Goal: Information Seeking & Learning: Learn about a topic

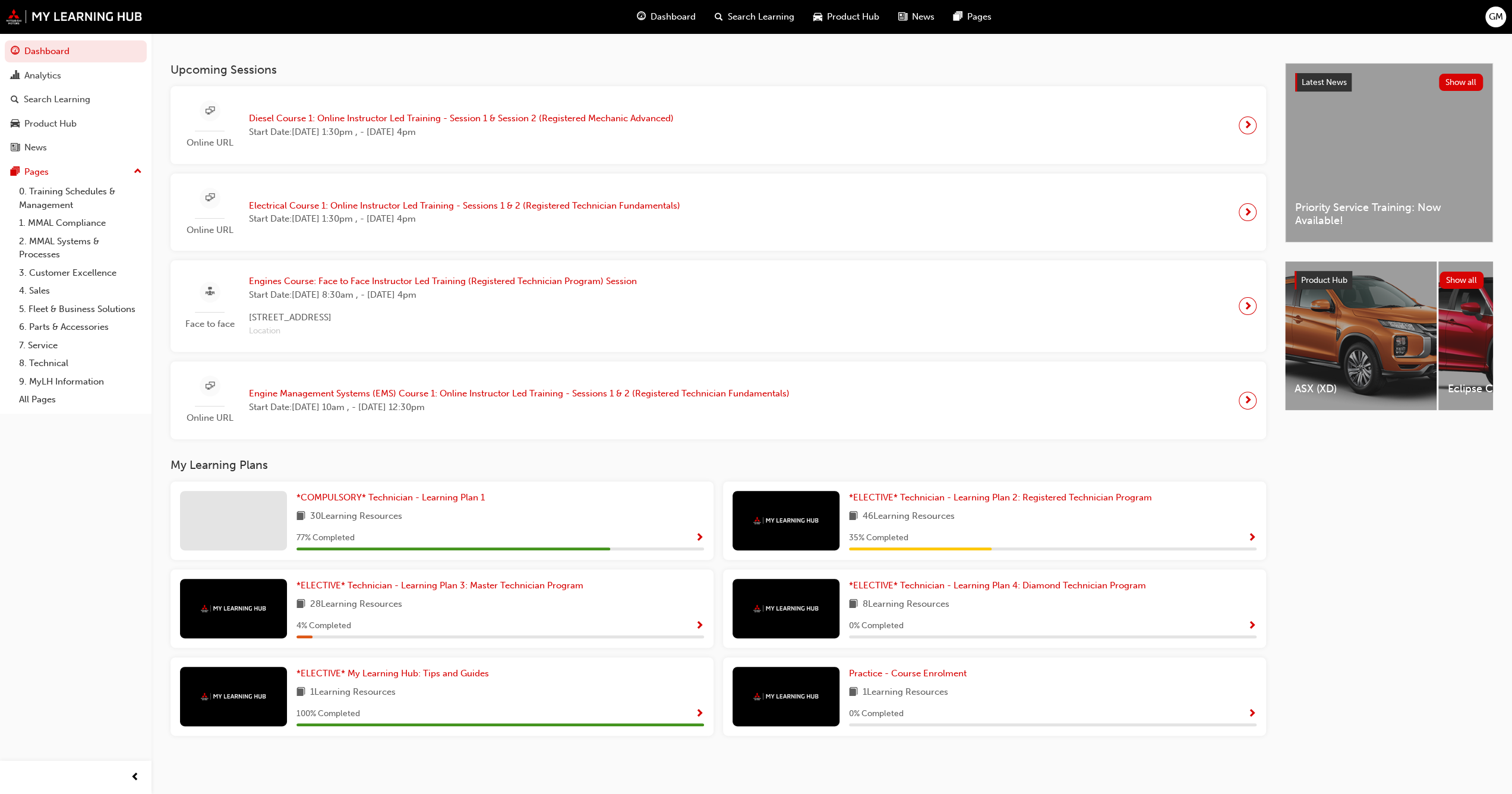
scroll to position [227, 0]
click at [366, 445] on span "*COMPULSORY* Technician - Learning Plan 1" at bounding box center [390, 497] width 188 height 11
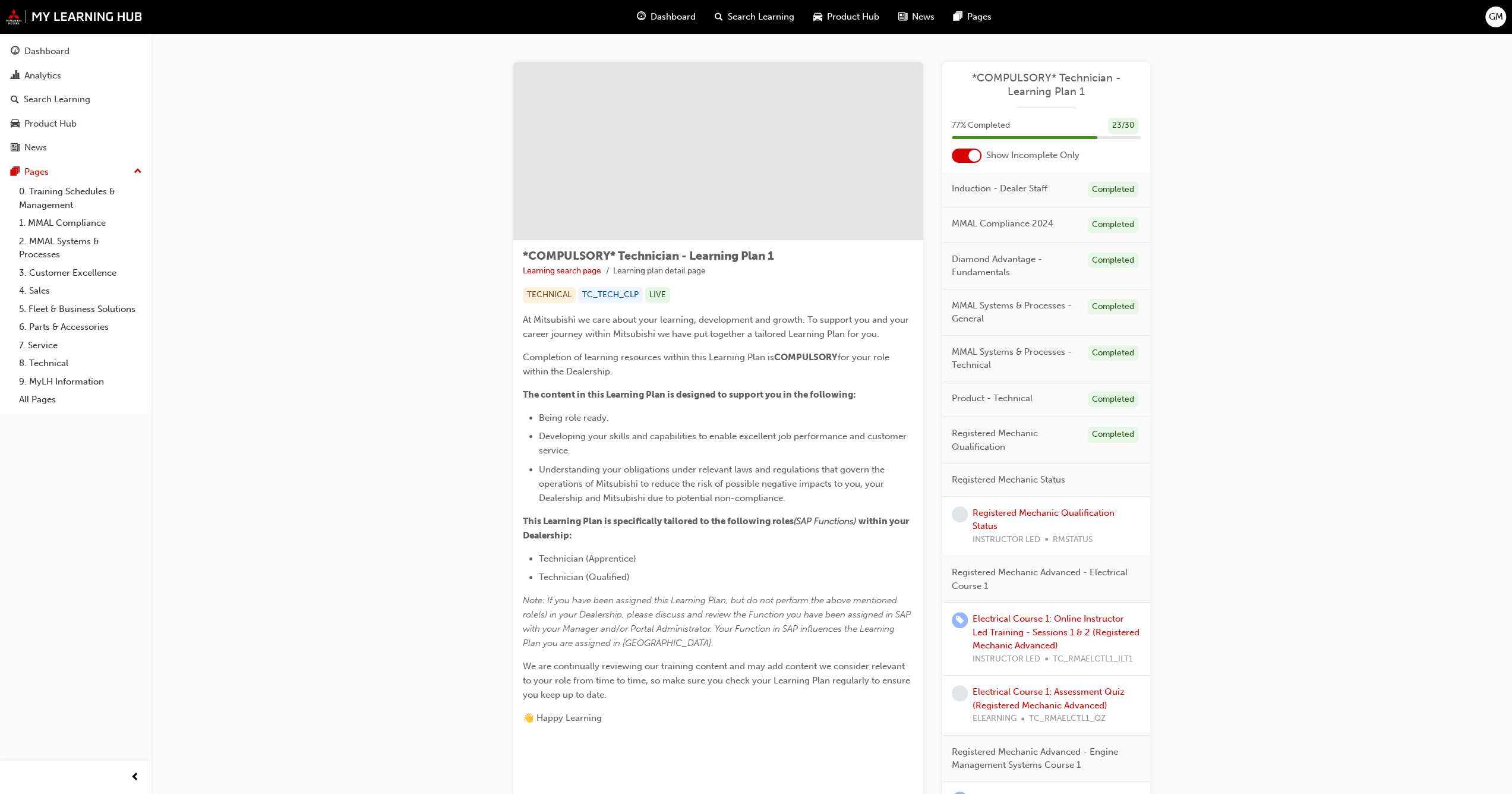
click at [594, 160] on div at bounding box center [966, 156] width 30 height 14
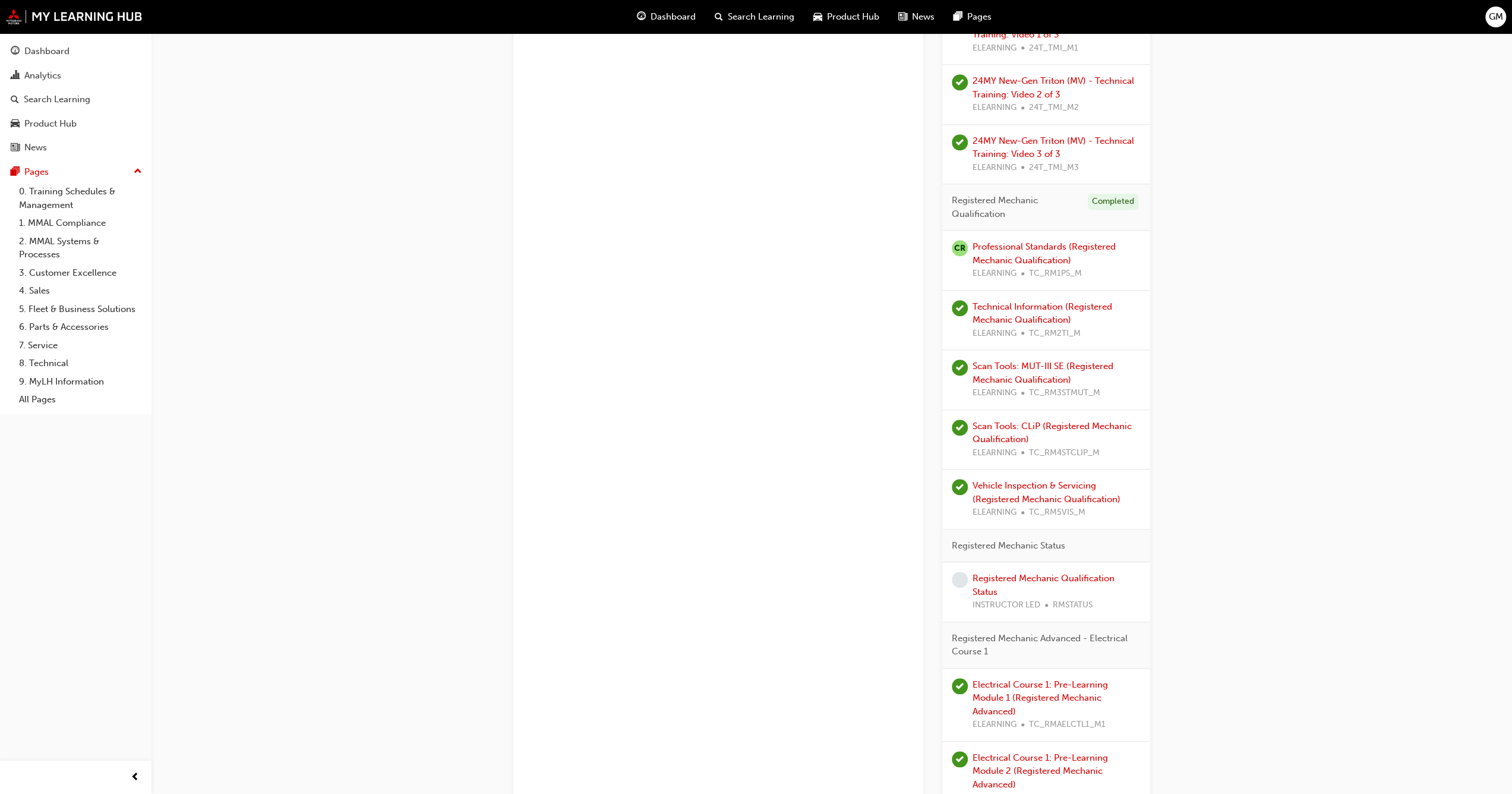
scroll to position [832, 0]
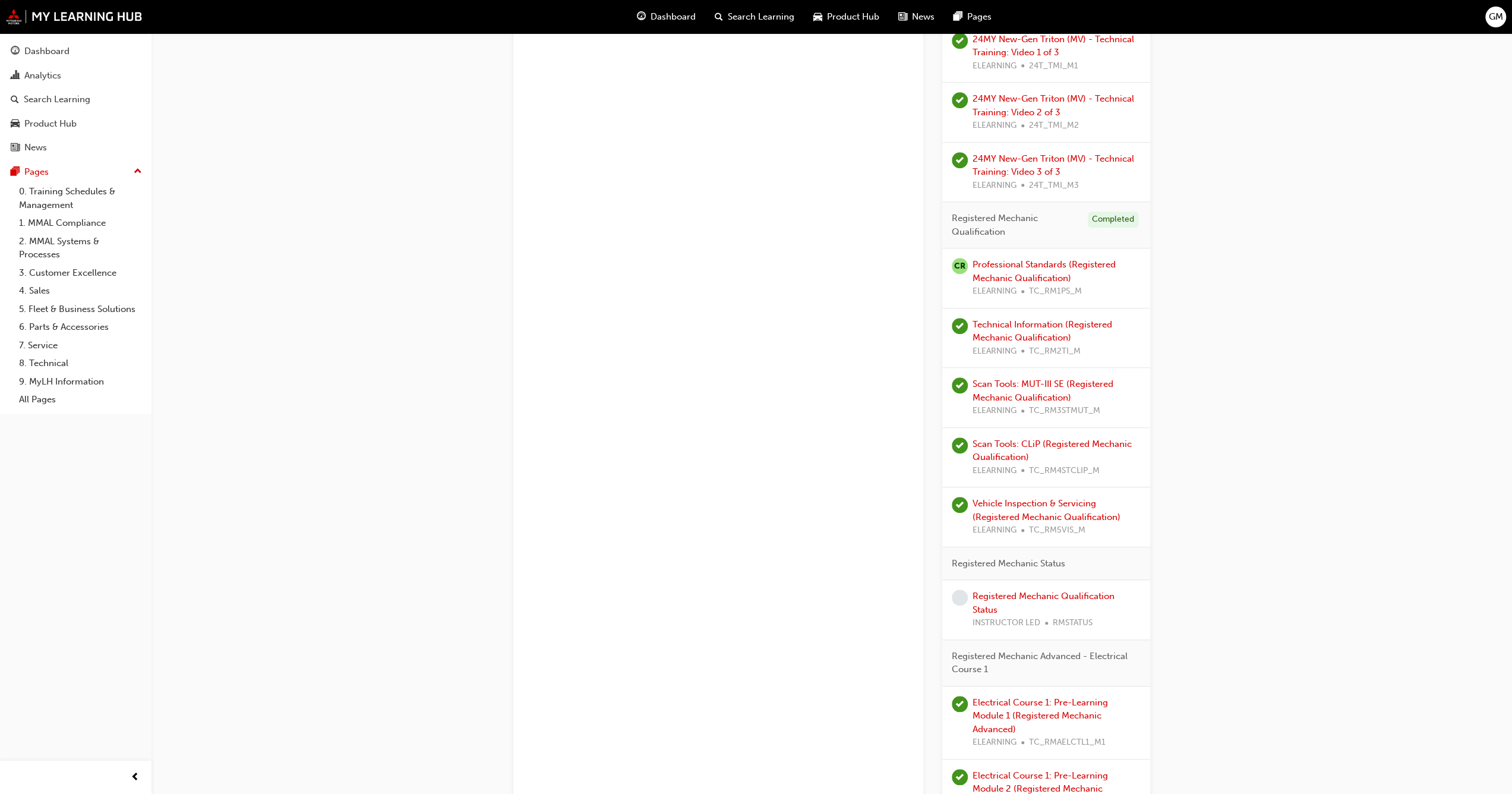
click at [594, 267] on div "Professional Standards (Registered Mechanic Qualification) ELEARNING TC_RM1PS_M" at bounding box center [1057, 278] width 168 height 40
click at [594, 274] on link "Professional Standards (Registered Mechanic Qualification)" at bounding box center [1044, 271] width 143 height 25
